Goal: Information Seeking & Learning: Check status

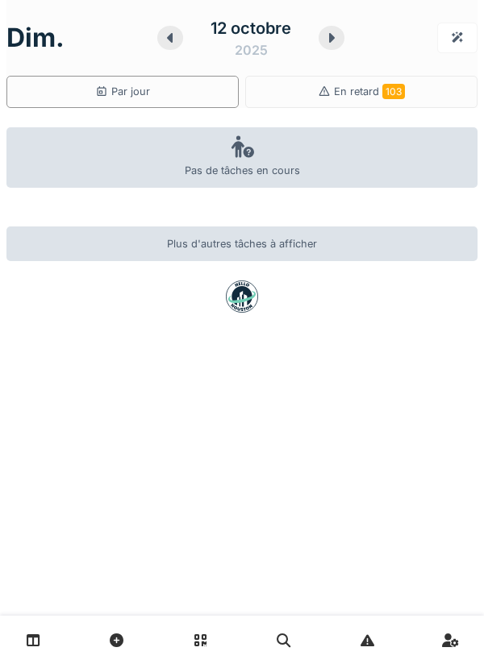
click at [331, 44] on icon at bounding box center [331, 37] width 16 height 13
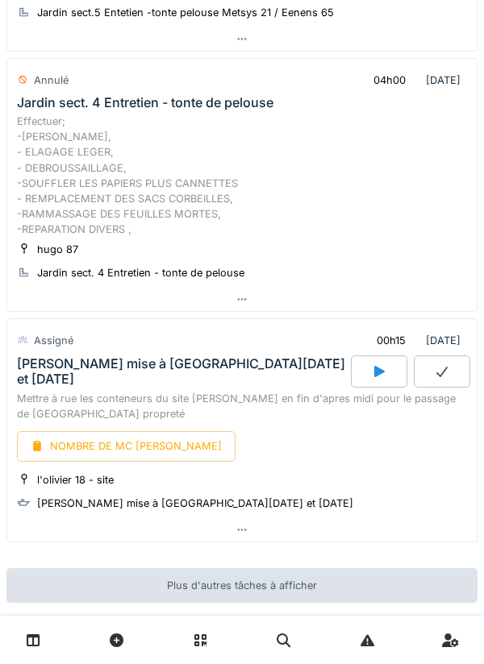
scroll to position [617, 0]
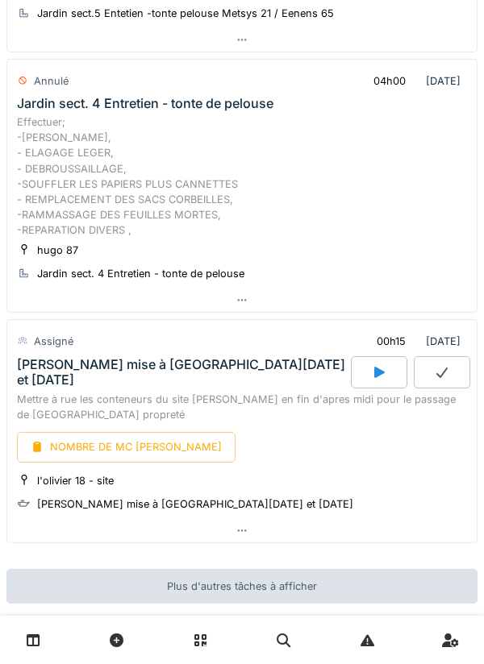
click at [247, 303] on icon at bounding box center [241, 300] width 13 height 10
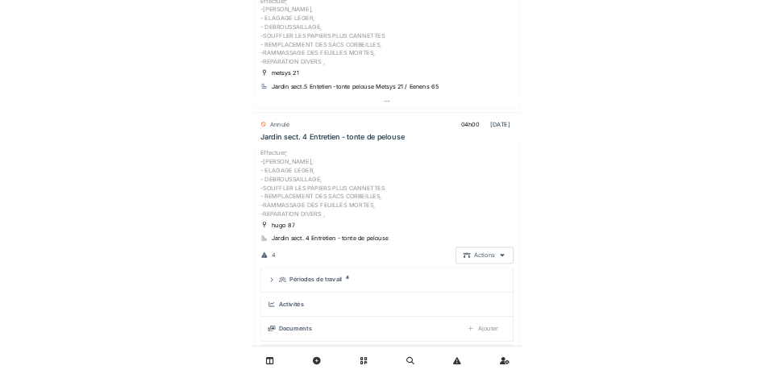
scroll to position [464, 0]
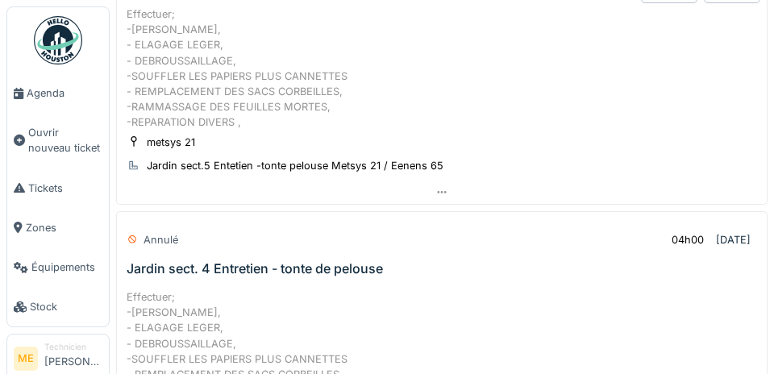
click at [37, 94] on span "Agenda" at bounding box center [65, 92] width 76 height 15
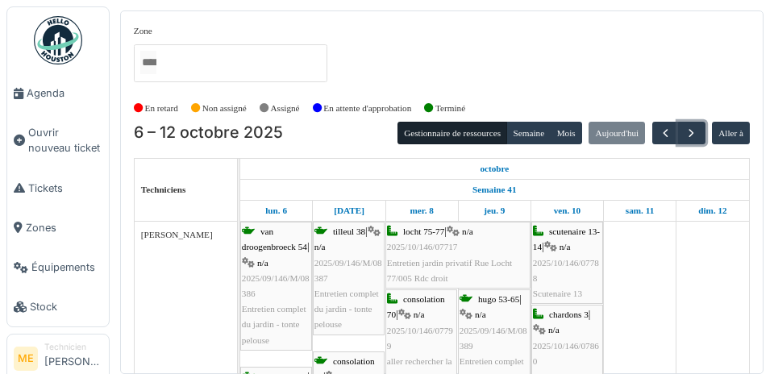
click at [696, 134] on span "button" at bounding box center [691, 134] width 14 height 14
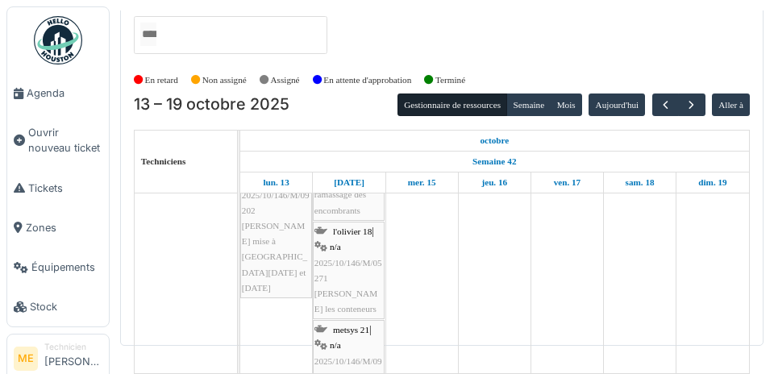
click at [50, 196] on span "Tickets" at bounding box center [65, 188] width 74 height 15
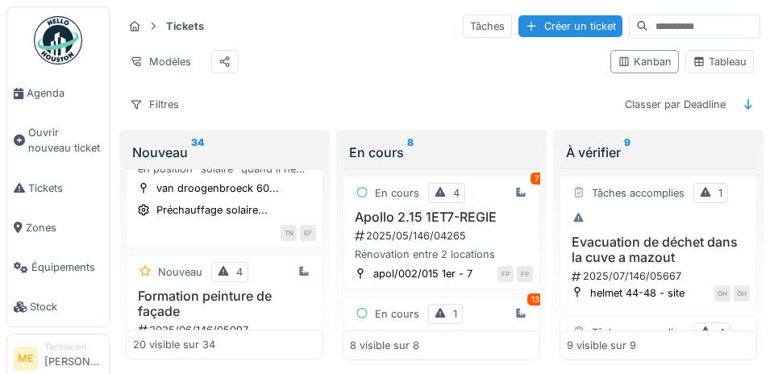
scroll to position [978, 0]
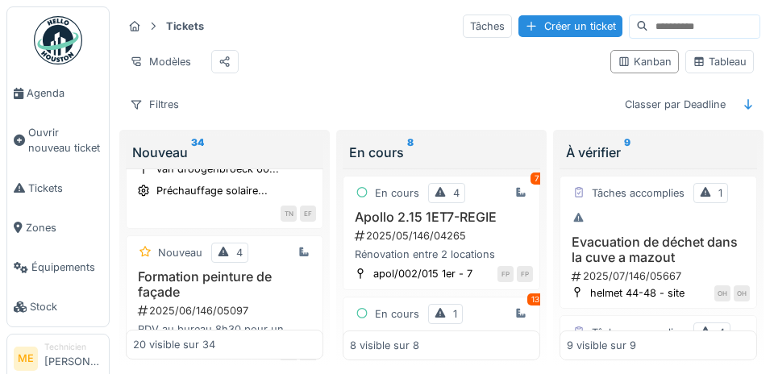
click at [289, 206] on div "TN" at bounding box center [289, 214] width 16 height 16
click at [349, 84] on div "Tickets Tâches Créer un ticket Modèles Kanban Tableau Filtres Classer par Deadl…" at bounding box center [441, 64] width 651 height 117
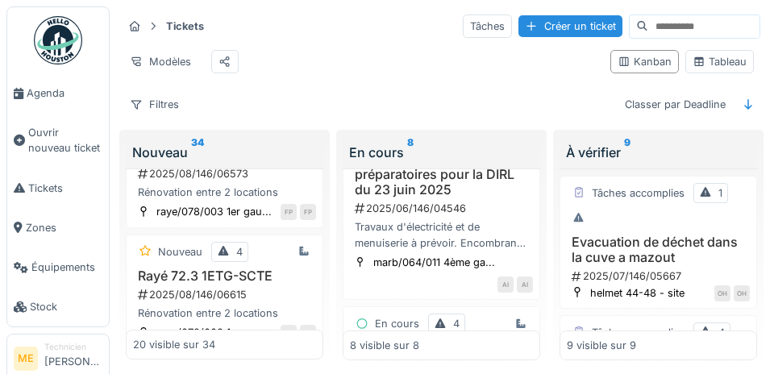
scroll to position [180, 0]
click at [506, 282] on div "AI" at bounding box center [505, 284] width 16 height 16
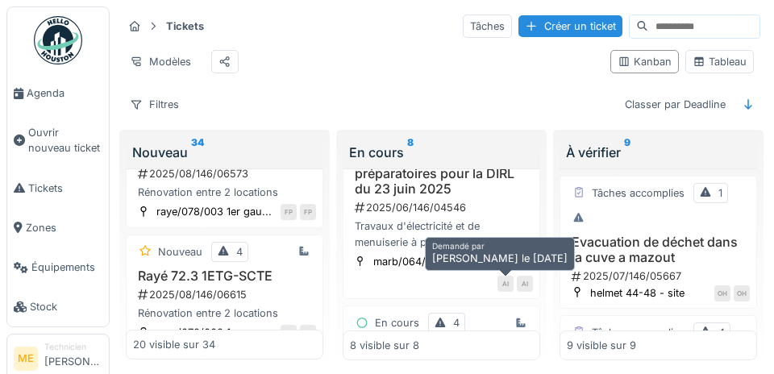
click at [518, 94] on div "Filtres Classer par Deadline" at bounding box center [442, 104] width 638 height 23
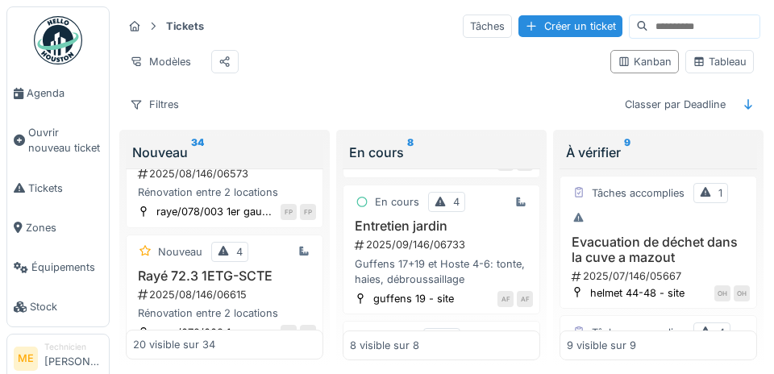
scroll to position [305, 0]
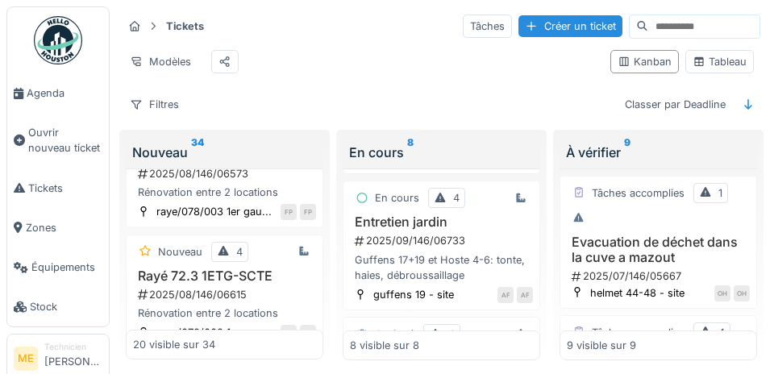
click at [501, 296] on div "AF" at bounding box center [505, 295] width 16 height 16
click at [443, 81] on div "Tickets Tâches Créer un ticket Modèles Kanban Tableau Filtres Classer par Deadl…" at bounding box center [441, 64] width 651 height 117
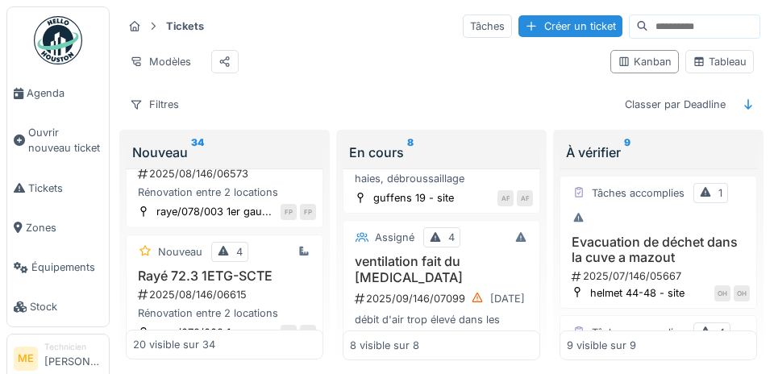
scroll to position [451, 0]
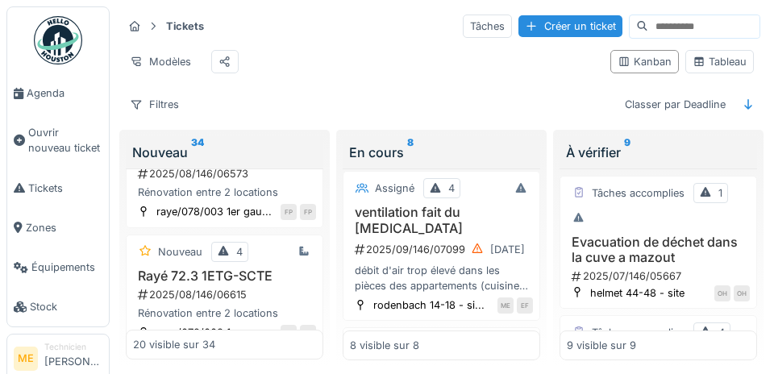
click at [502, 298] on div "ME" at bounding box center [505, 306] width 16 height 16
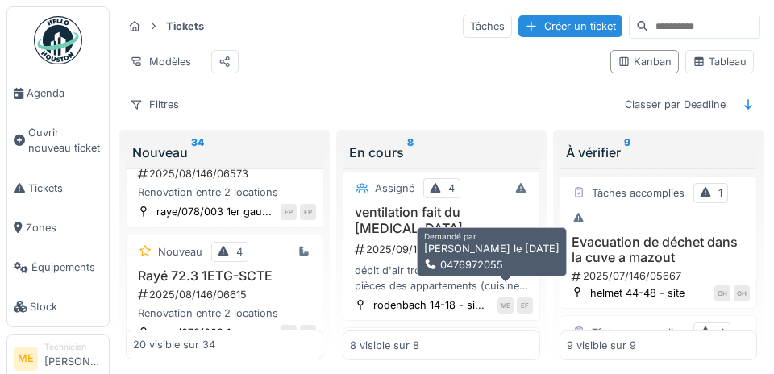
click at [469, 89] on div "Tickets Tâches Créer un ticket Modèles Kanban Tableau Filtres Classer par Deadl…" at bounding box center [441, 64] width 651 height 117
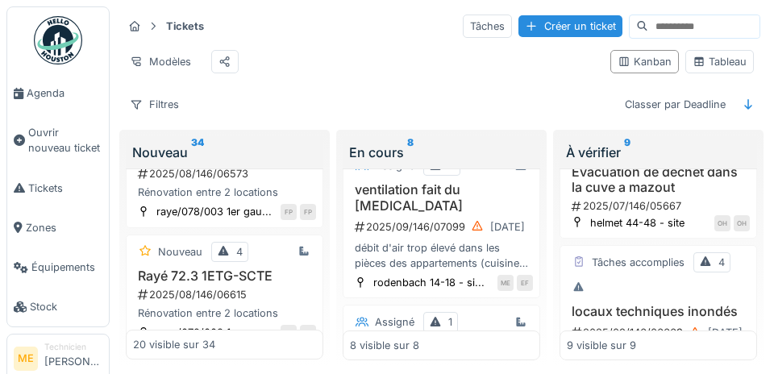
scroll to position [73, 0]
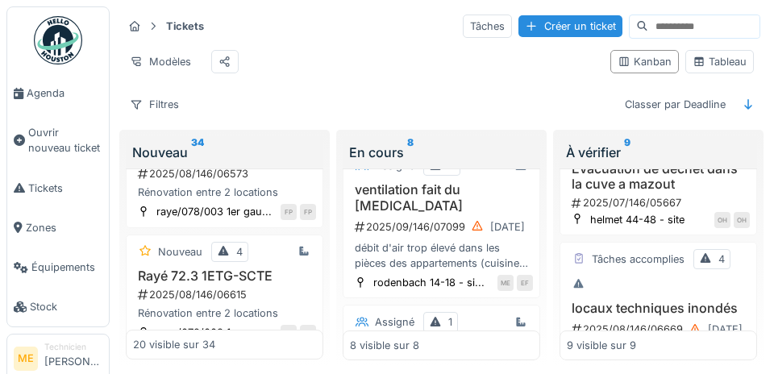
click at [661, 196] on div "2025/07/146/05667" at bounding box center [660, 202] width 180 height 15
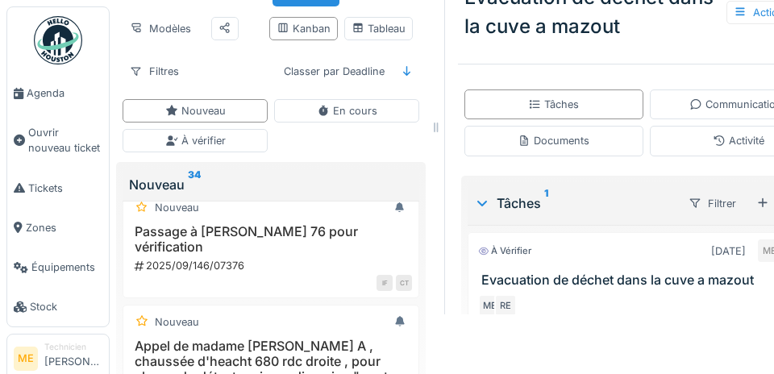
scroll to position [82, 0]
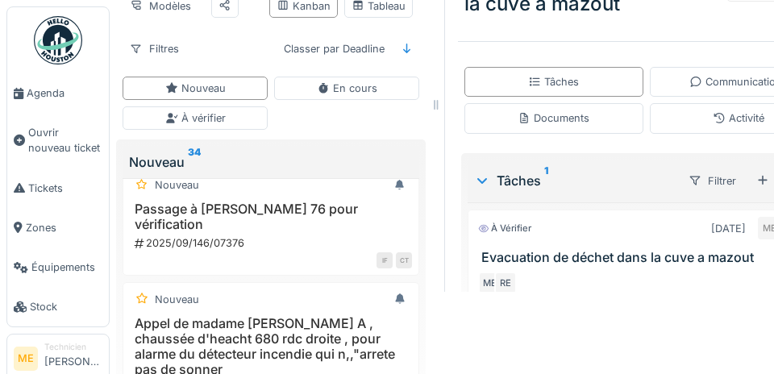
click at [489, 277] on div "ME" at bounding box center [489, 283] width 23 height 23
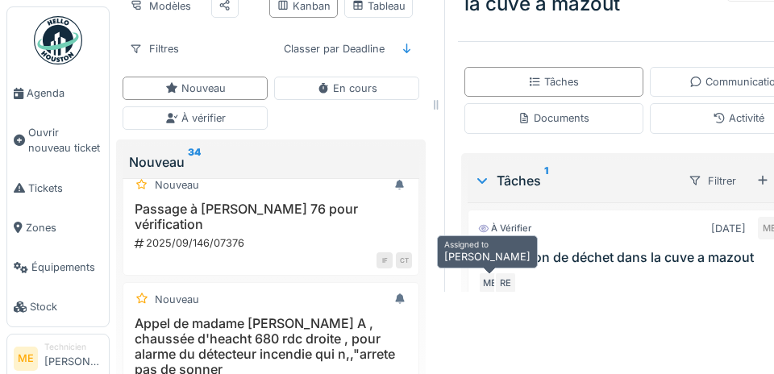
click at [639, 164] on div "Tâches 1 Filtrer Ajouter" at bounding box center [646, 181] width 357 height 43
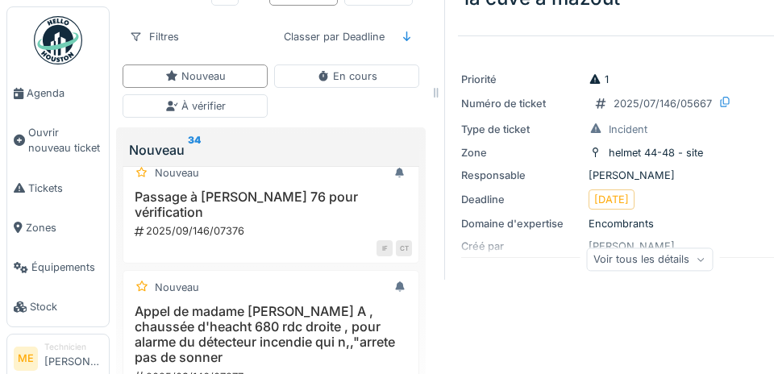
scroll to position [0, 0]
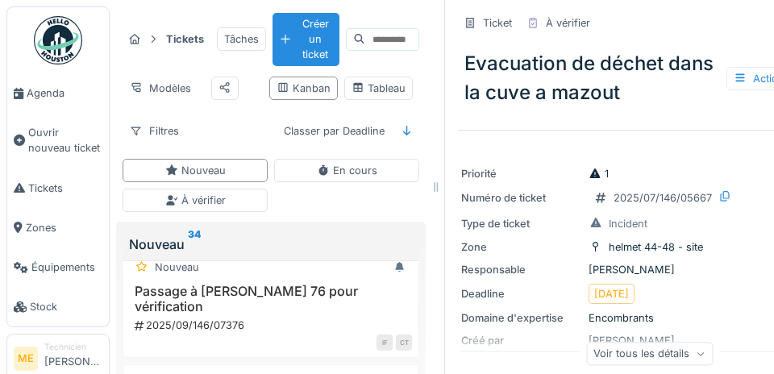
click at [44, 193] on span "Tickets" at bounding box center [65, 188] width 74 height 15
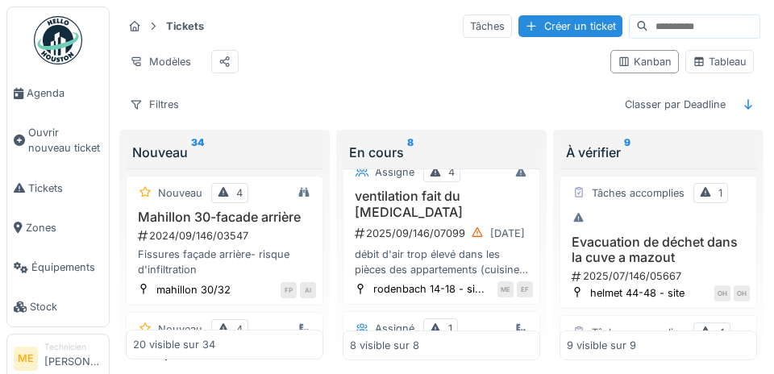
scroll to position [459, 0]
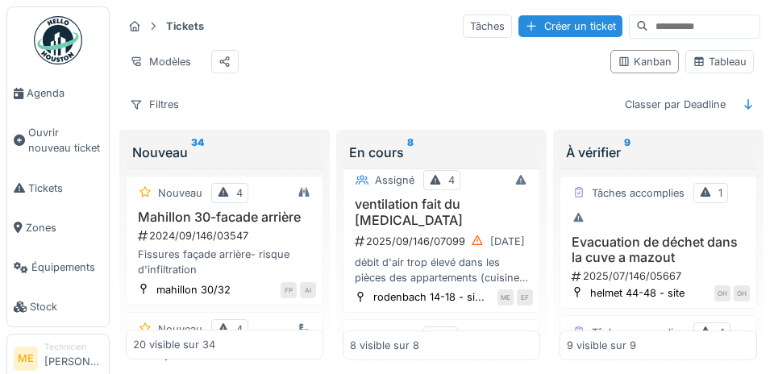
click at [435, 255] on div "débit d'air trop élevé dans les pièces des appartements (cuisine, toilette et s…" at bounding box center [441, 270] width 183 height 31
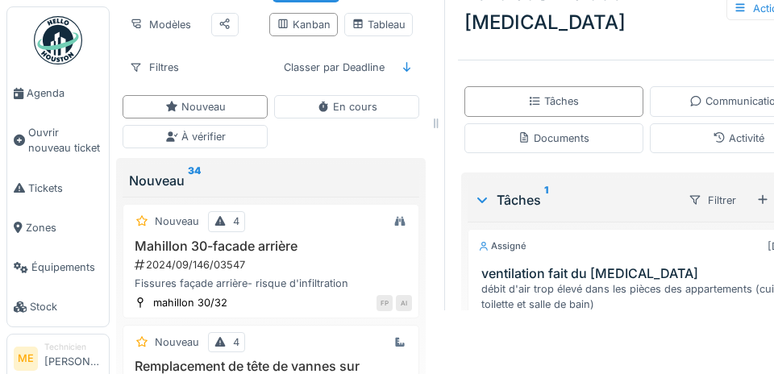
scroll to position [87, 0]
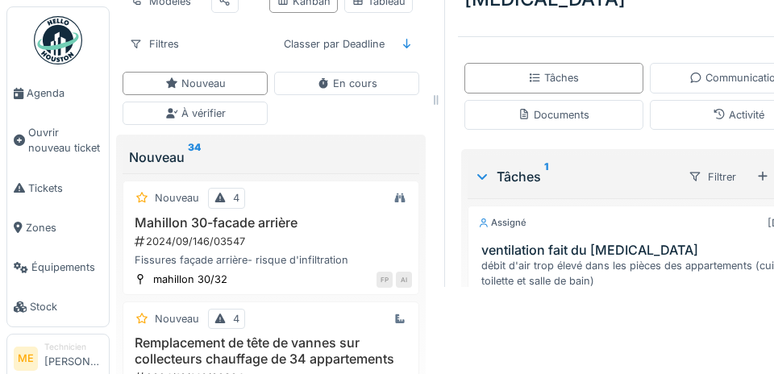
click at [493, 296] on div "TA" at bounding box center [489, 307] width 23 height 23
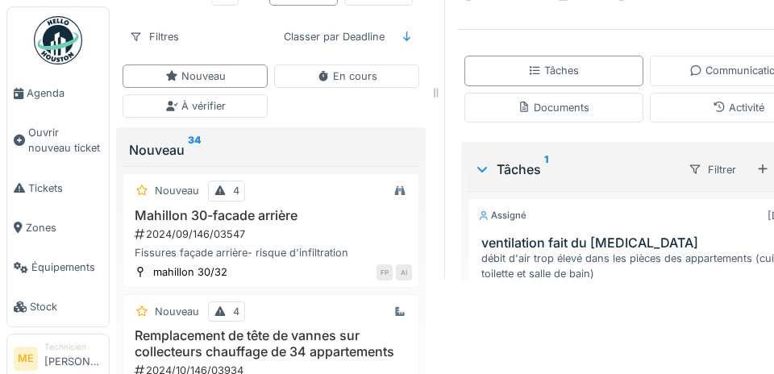
click at [666, 160] on div "Tâches 1" at bounding box center [574, 169] width 201 height 19
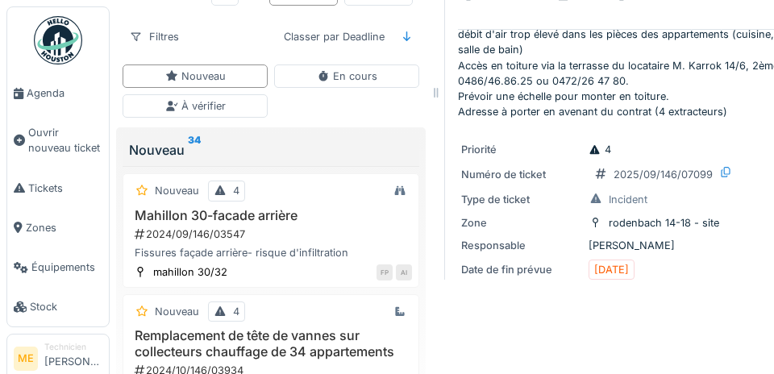
scroll to position [0, 0]
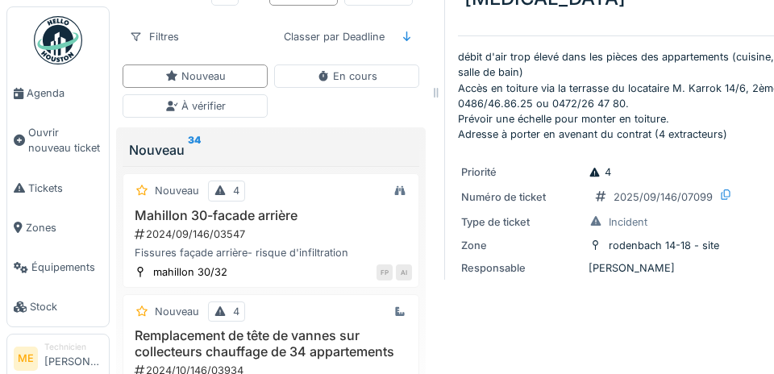
click at [700, 348] on icon at bounding box center [701, 352] width 10 height 8
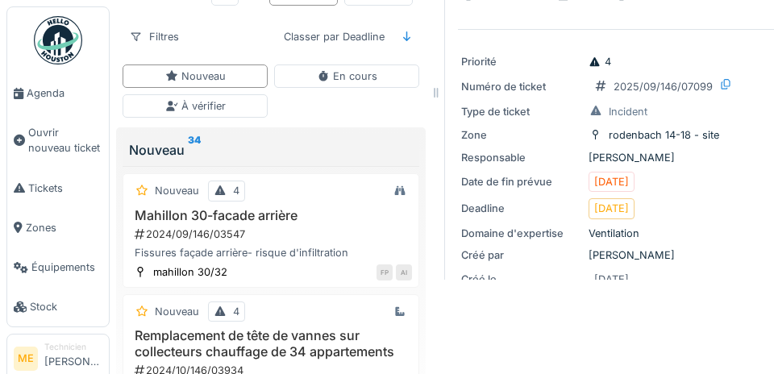
scroll to position [112, 0]
click at [602, 294] on div "ME" at bounding box center [600, 305] width 23 height 23
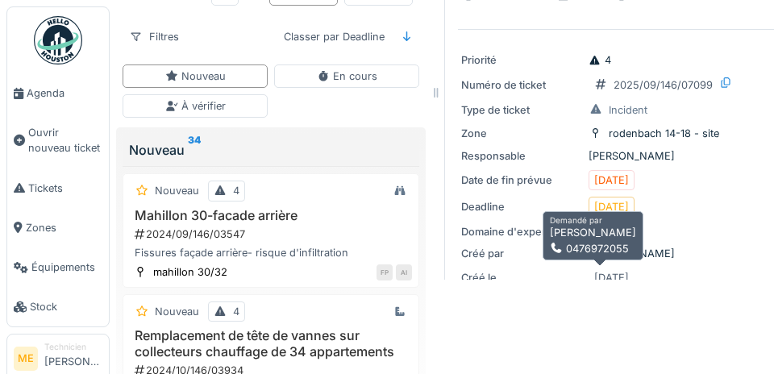
click at [753, 224] on div "Domaine d'expertise Ventilation" at bounding box center [646, 231] width 370 height 15
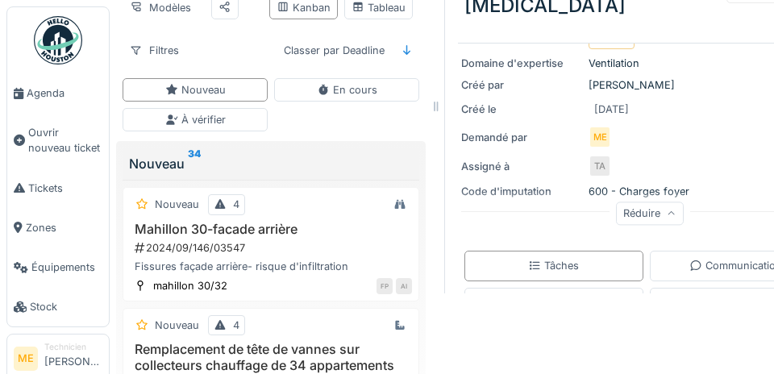
scroll to position [94, 0]
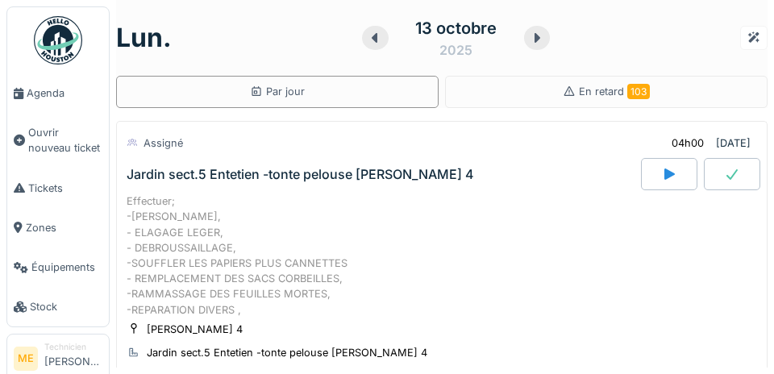
scroll to position [1146, 0]
